Goal: Information Seeking & Learning: Understand process/instructions

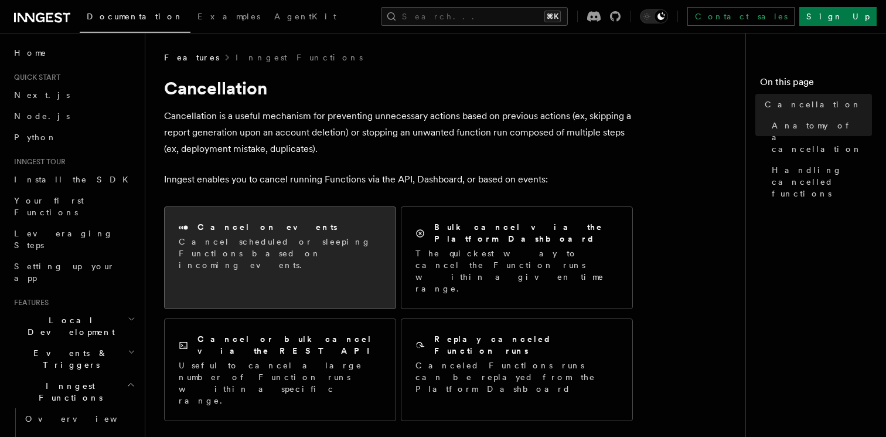
click at [312, 212] on div "Cancel on events Cancel scheduled or sleeping Functions based on incoming event…" at bounding box center [280, 246] width 231 height 78
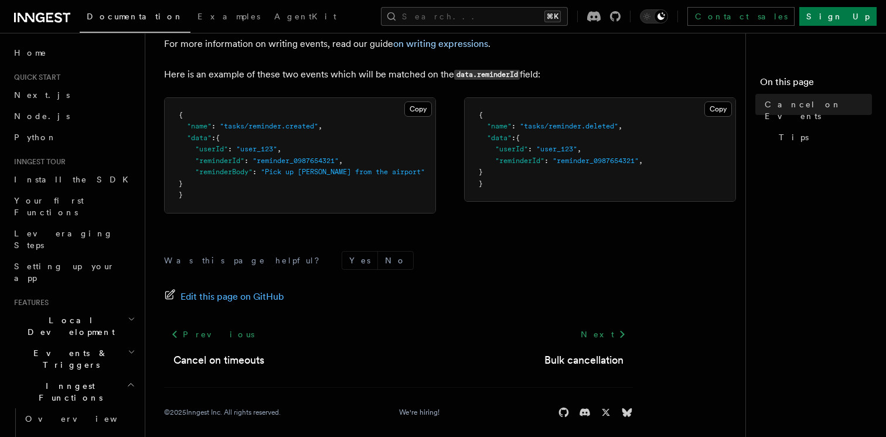
scroll to position [818, 0]
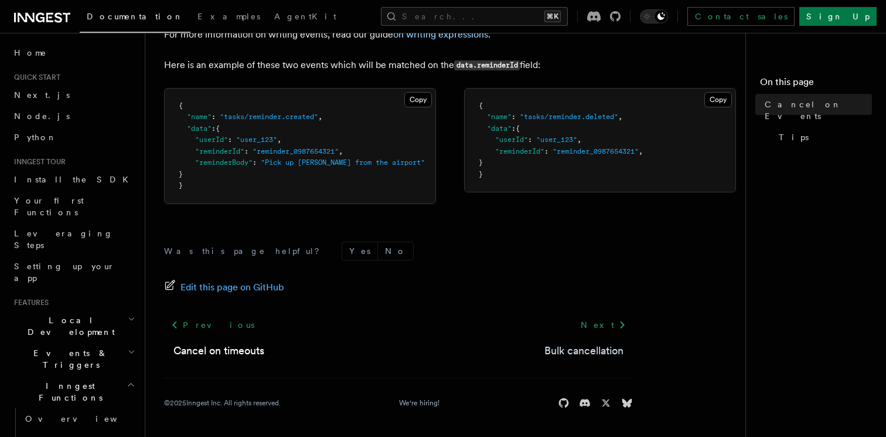
click at [565, 358] on link "Bulk cancellation" at bounding box center [584, 350] width 79 height 16
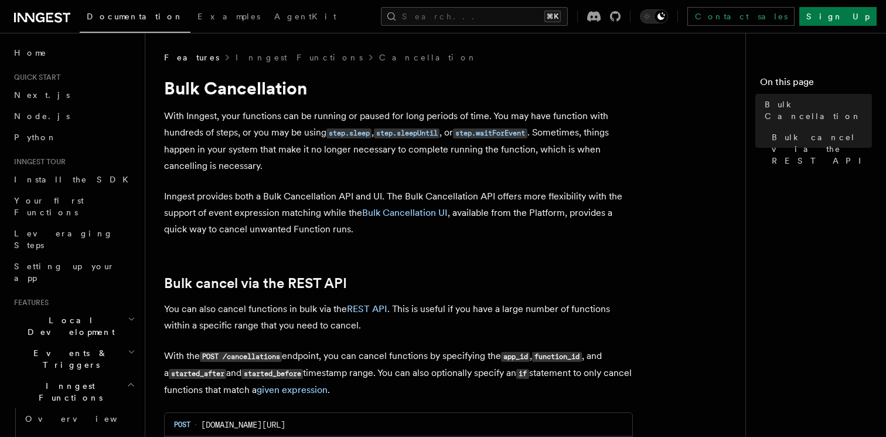
click at [291, 124] on p "With Inngest, your functions can be running or paused for long periods of time.…" at bounding box center [398, 141] width 469 height 66
click at [295, 114] on p "With Inngest, your functions can be running or paused for long periods of time.…" at bounding box center [398, 141] width 469 height 66
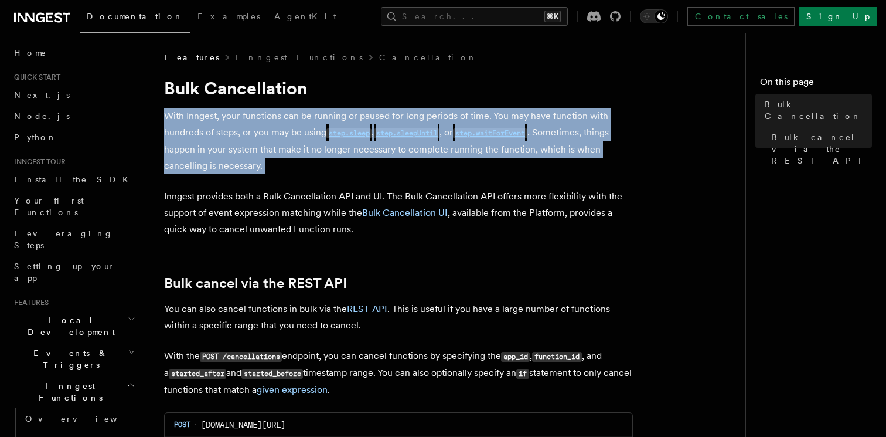
click at [295, 114] on p "With Inngest, your functions can be running or paused for long periods of time.…" at bounding box center [398, 141] width 469 height 66
copy article "With Inngest, your functions can be running or paused for long periods of time.…"
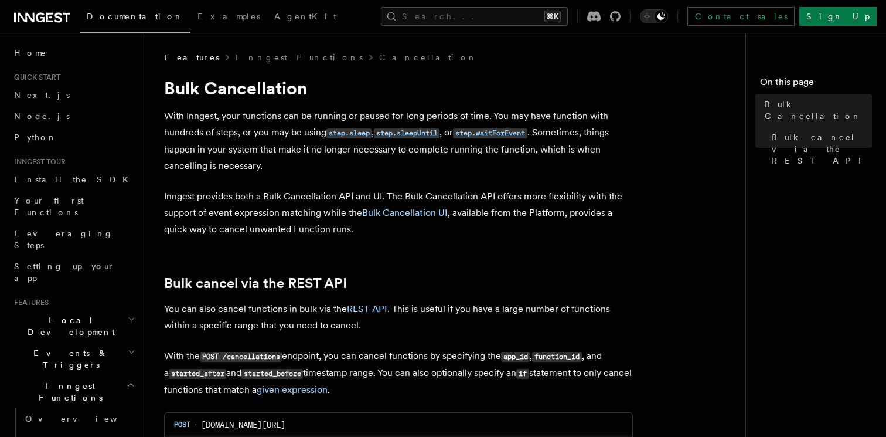
click at [297, 166] on p "With Inngest, your functions can be running or paused for long periods of time.…" at bounding box center [398, 141] width 469 height 66
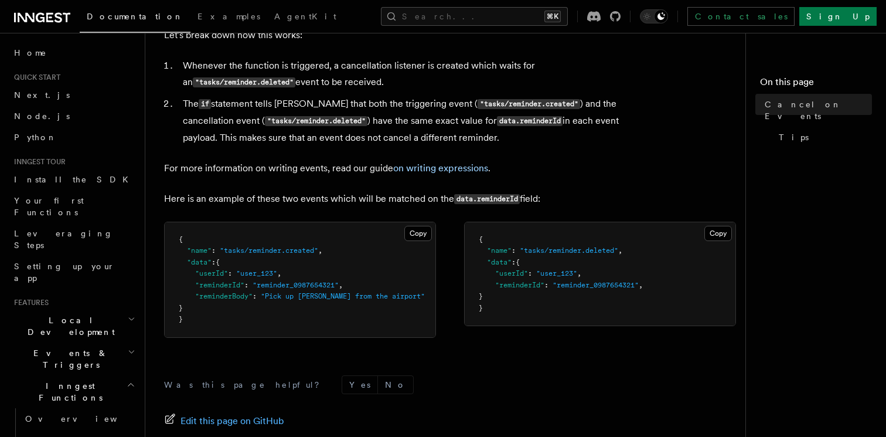
scroll to position [818, 0]
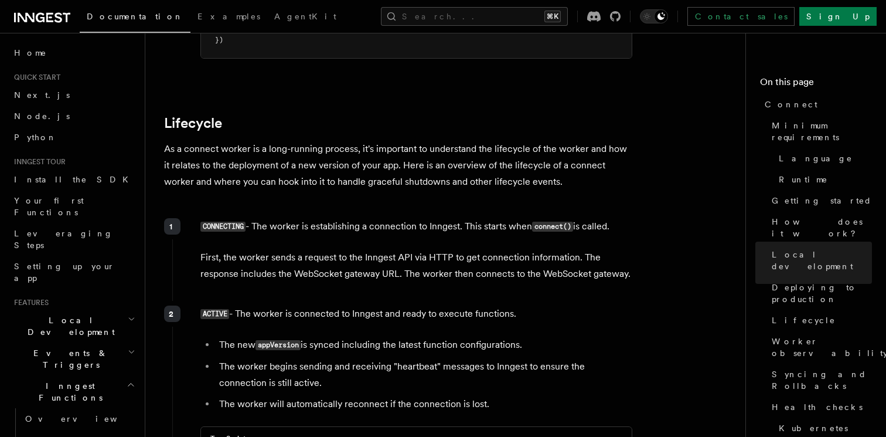
scroll to position [2709, 0]
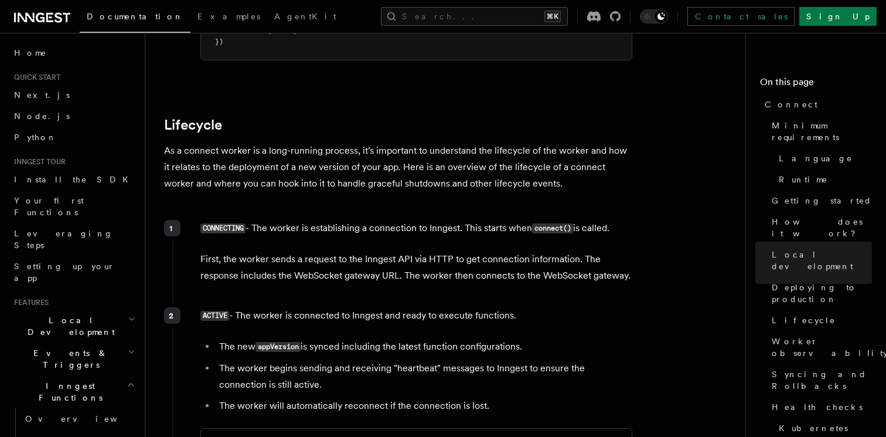
scroll to position [2709, 0]
